Goal: Task Accomplishment & Management: Manage account settings

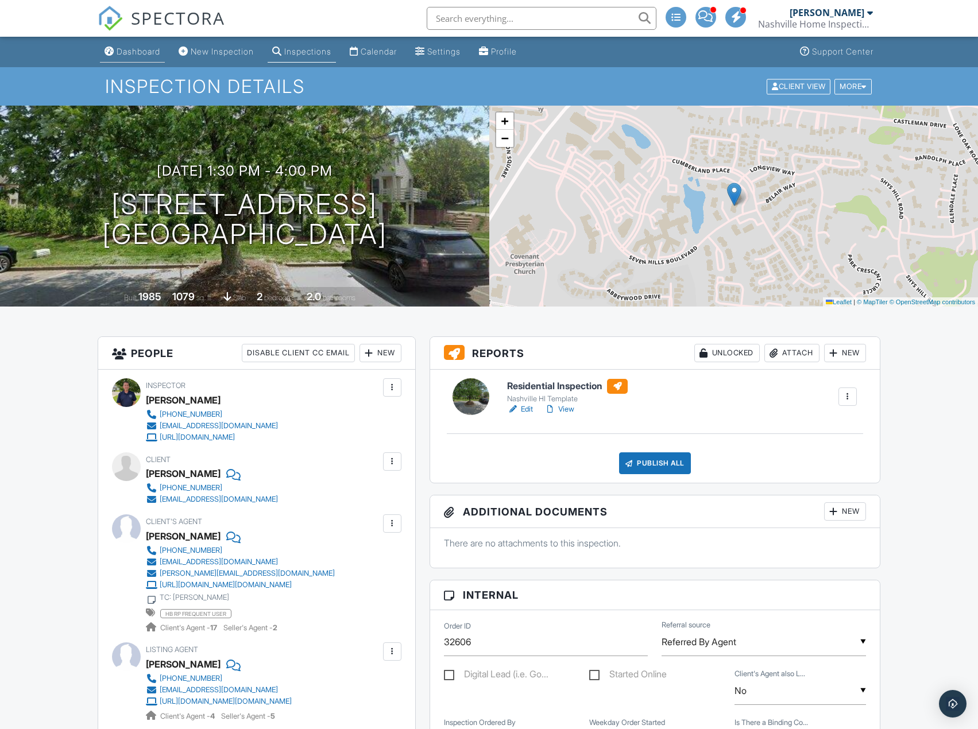
click at [144, 52] on div "Dashboard" at bounding box center [139, 52] width 44 height 10
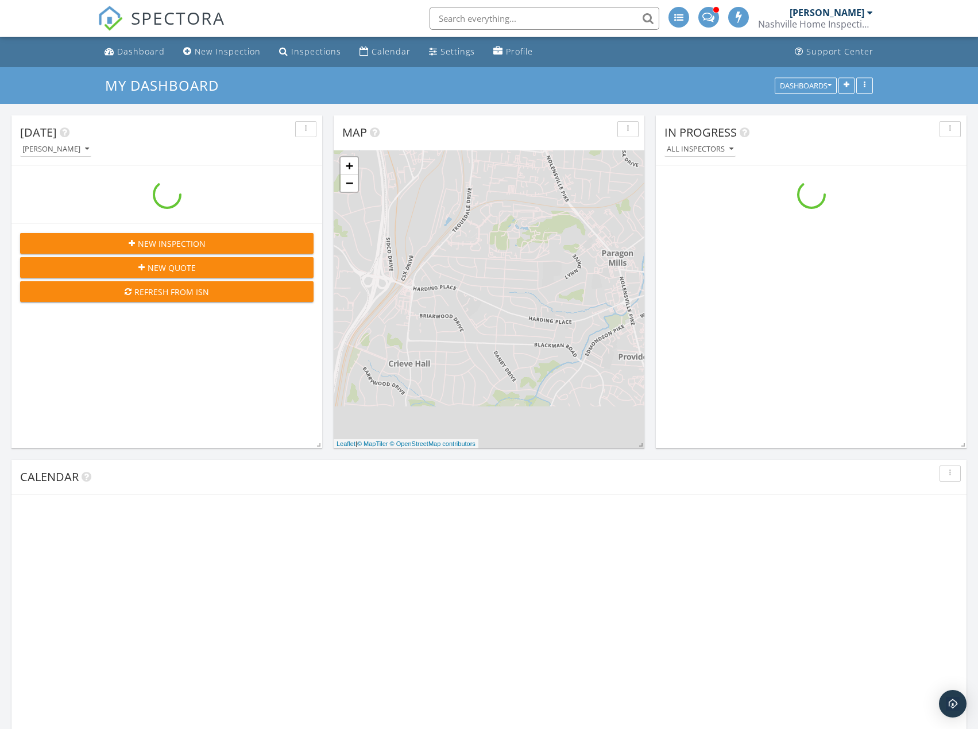
scroll to position [1063, 996]
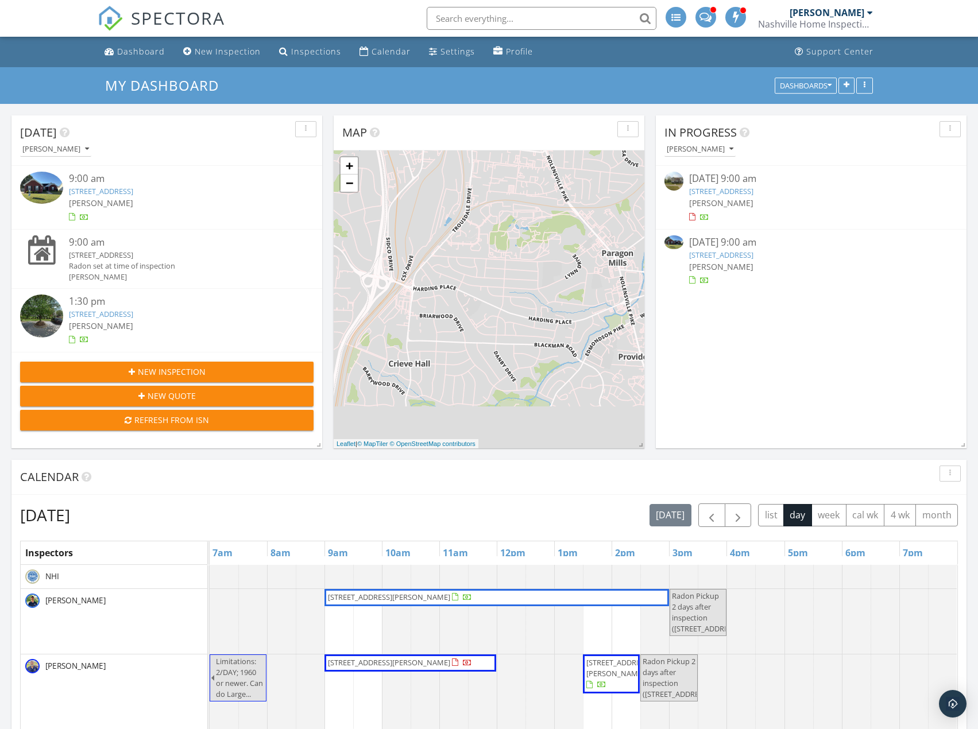
click at [133, 191] on link "[STREET_ADDRESS]" at bounding box center [101, 191] width 64 height 10
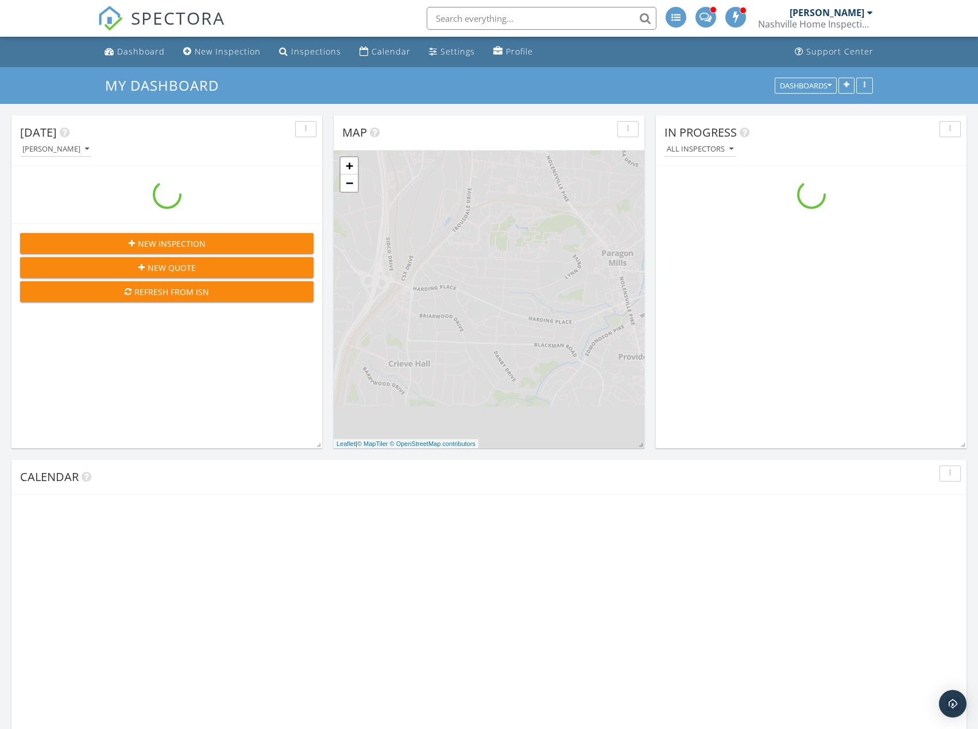
scroll to position [1063, 996]
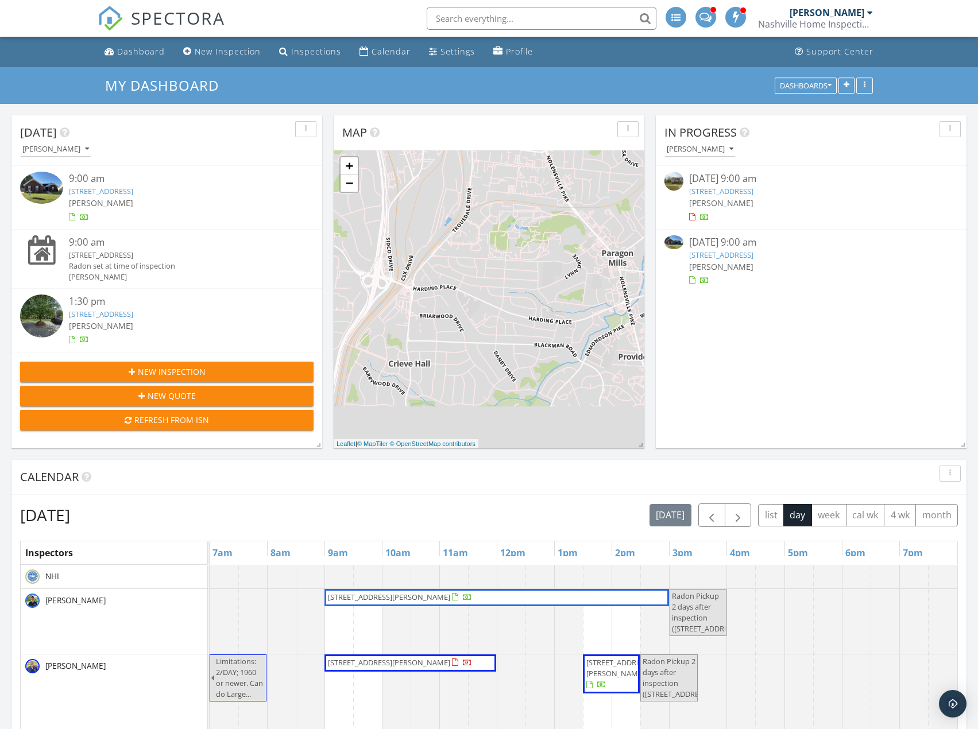
click at [726, 257] on link "3307 Perlino Dr, Murfreesboro, TN 37128" at bounding box center [721, 255] width 64 height 10
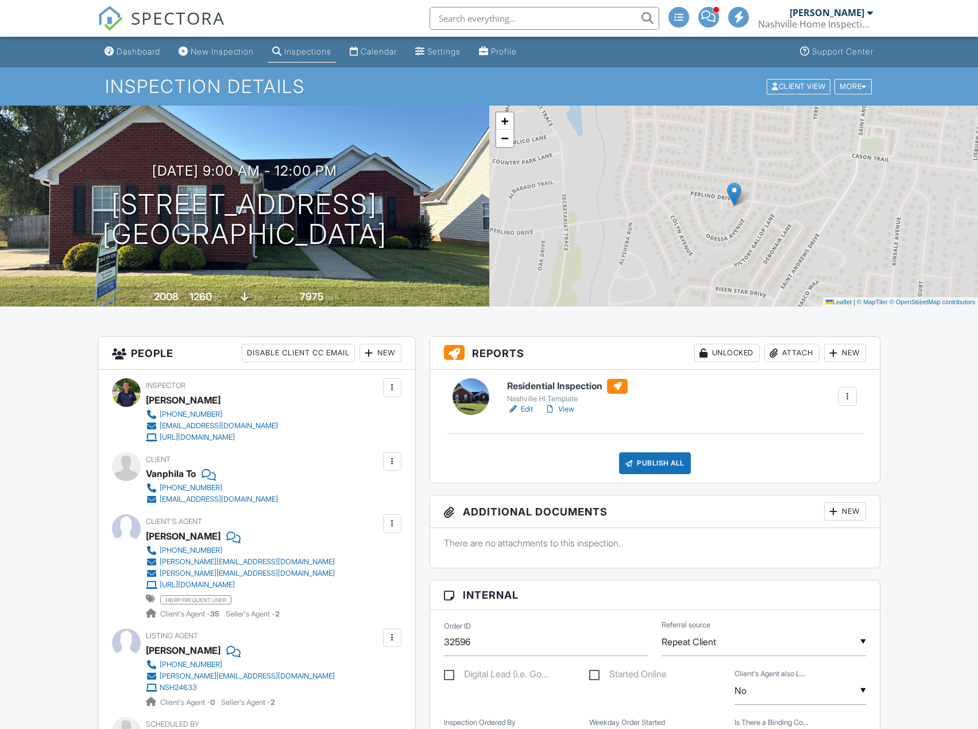
click at [671, 461] on div "Publish All" at bounding box center [655, 464] width 72 height 22
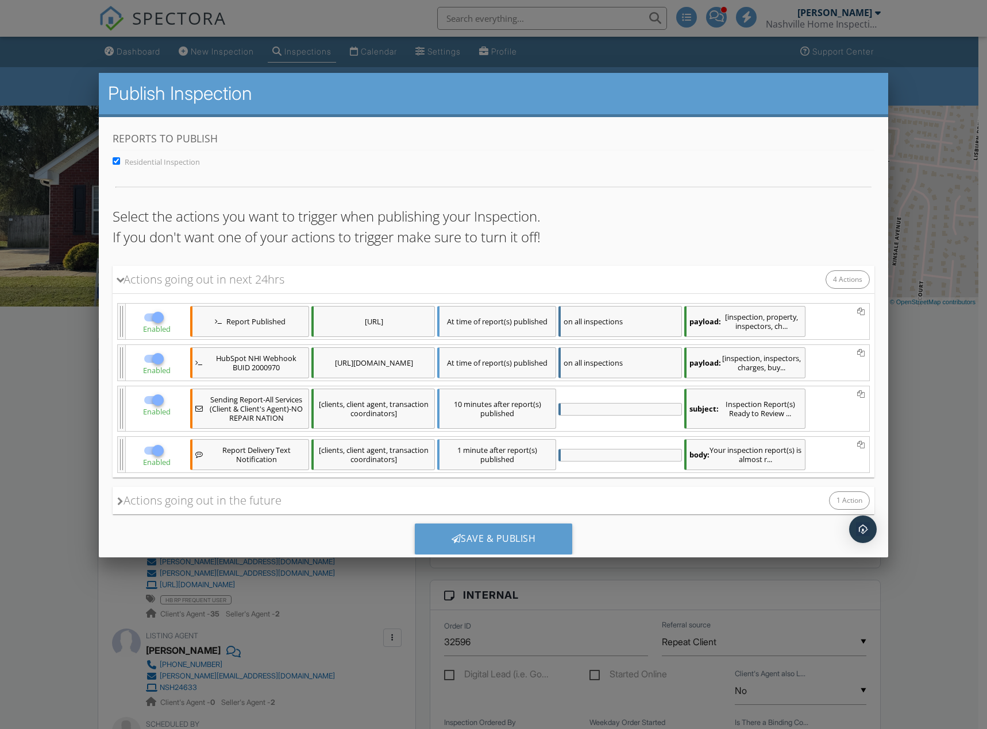
scroll to position [41, 0]
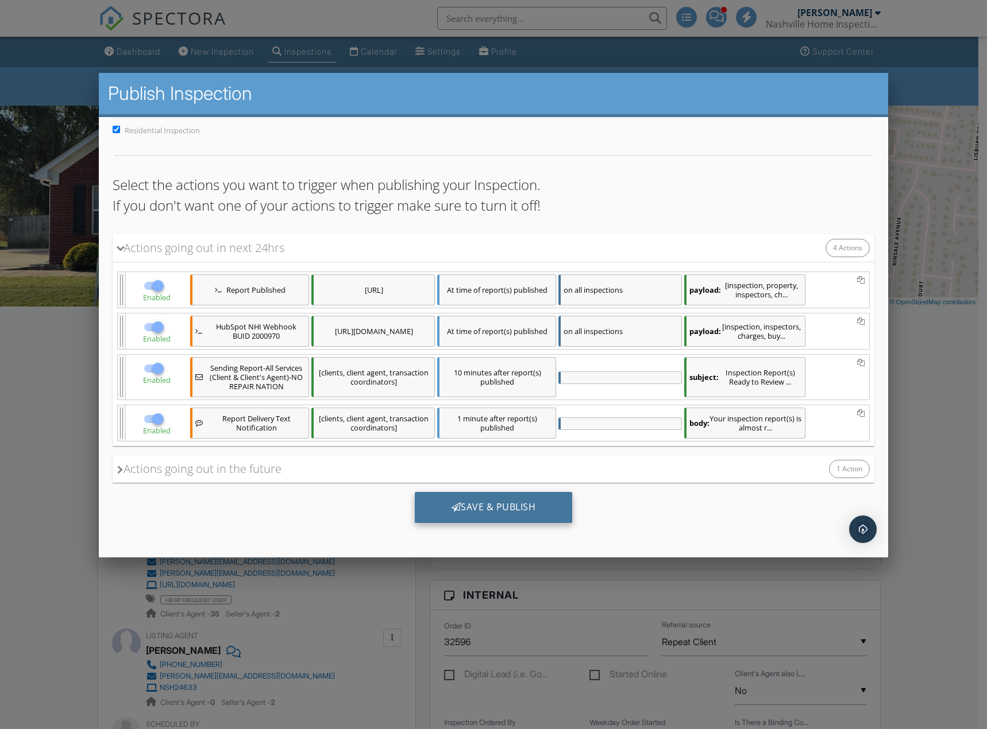
click at [466, 510] on div "Save & Publish" at bounding box center [493, 507] width 158 height 31
